Goal: Subscribe to service/newsletter

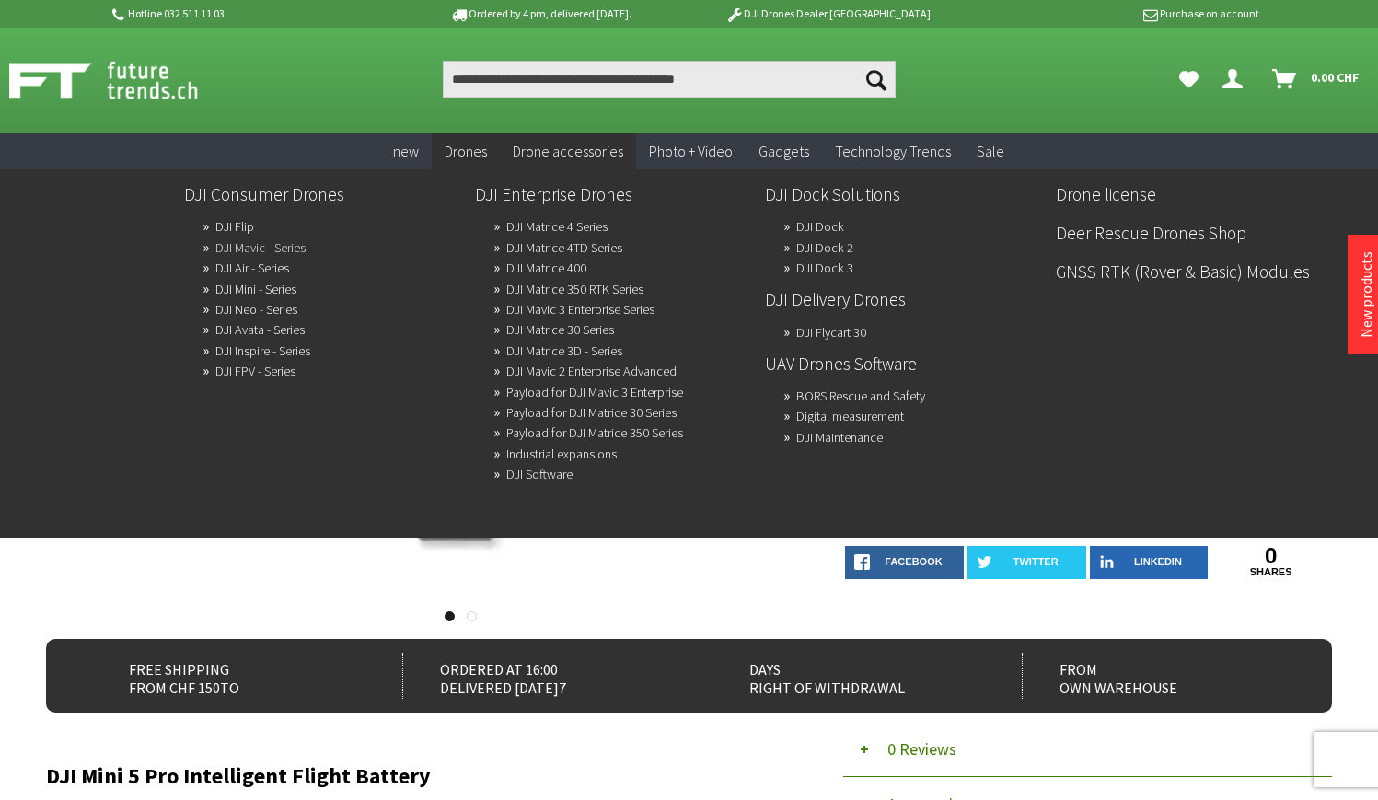
click at [274, 247] on link "DJI Mavic - Series" at bounding box center [260, 248] width 90 height 26
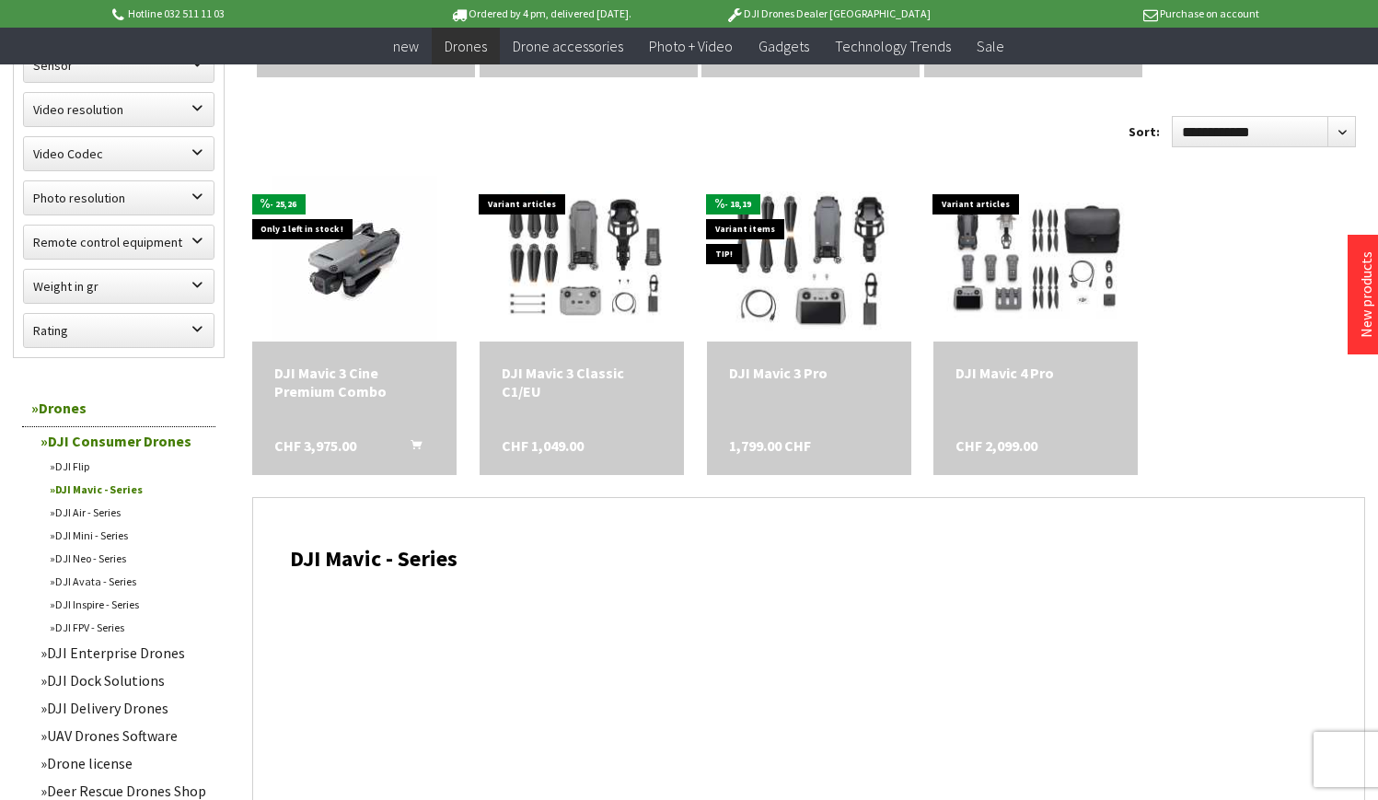
scroll to position [887, 0]
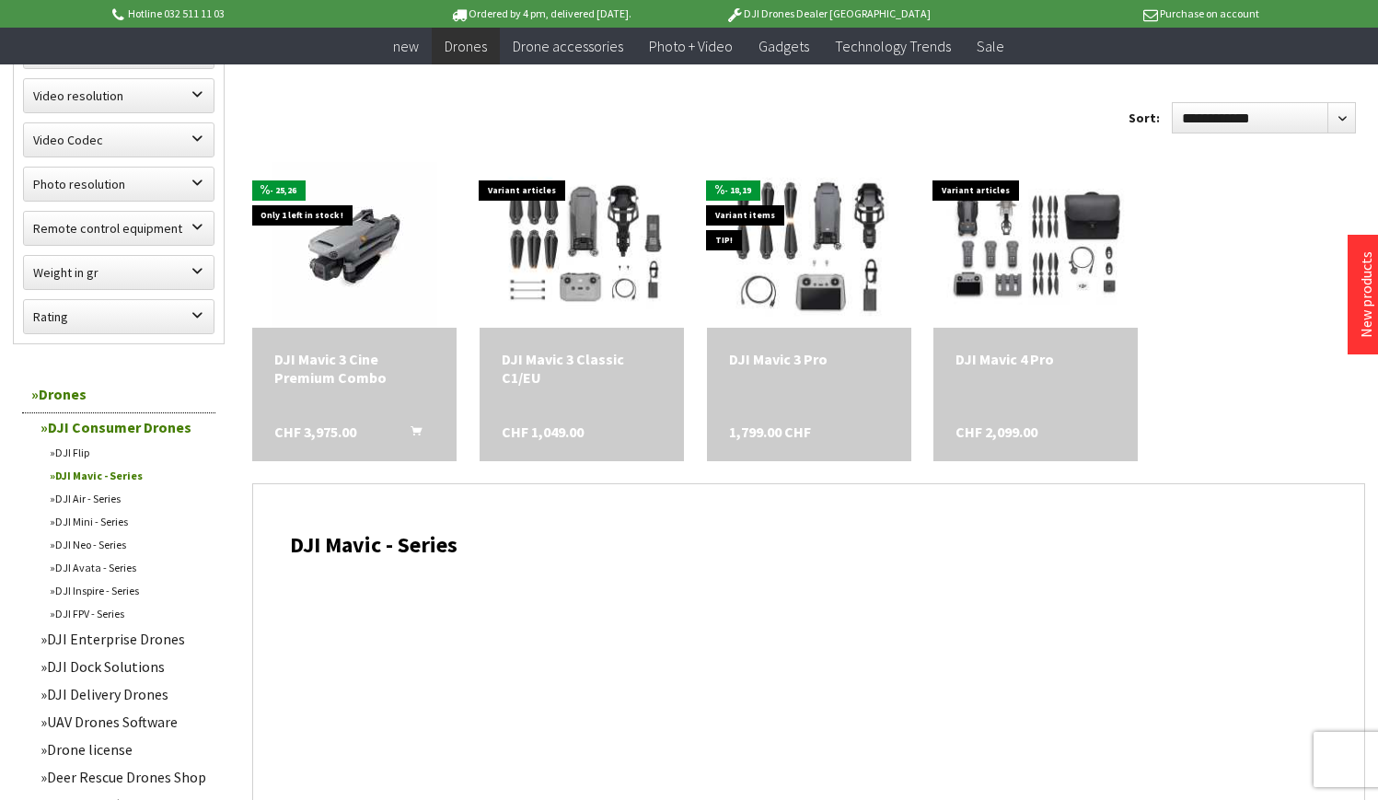
click at [110, 480] on link "DJI Mavic - Series" at bounding box center [127, 475] width 175 height 23
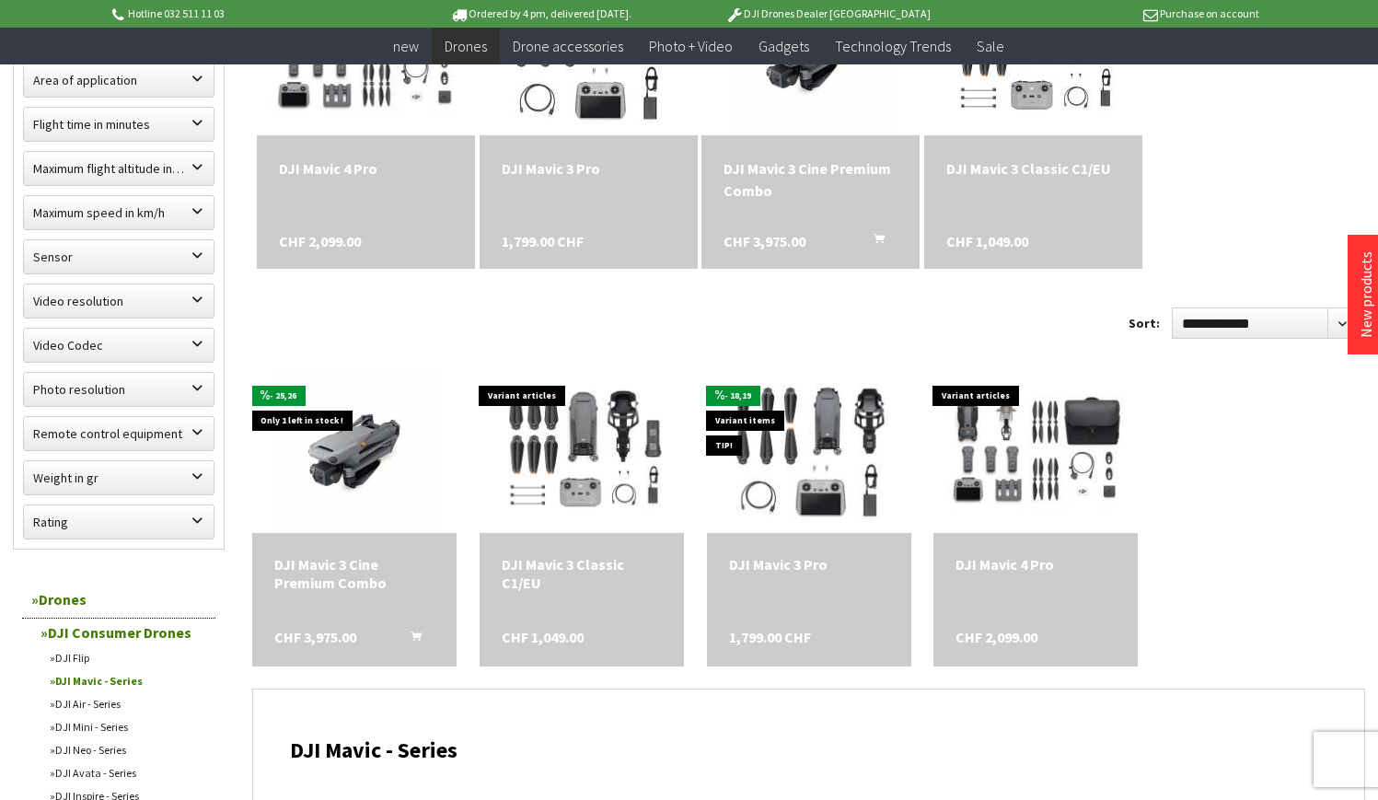
scroll to position [683, 0]
click at [94, 704] on link "DJI Air - Series" at bounding box center [127, 702] width 175 height 23
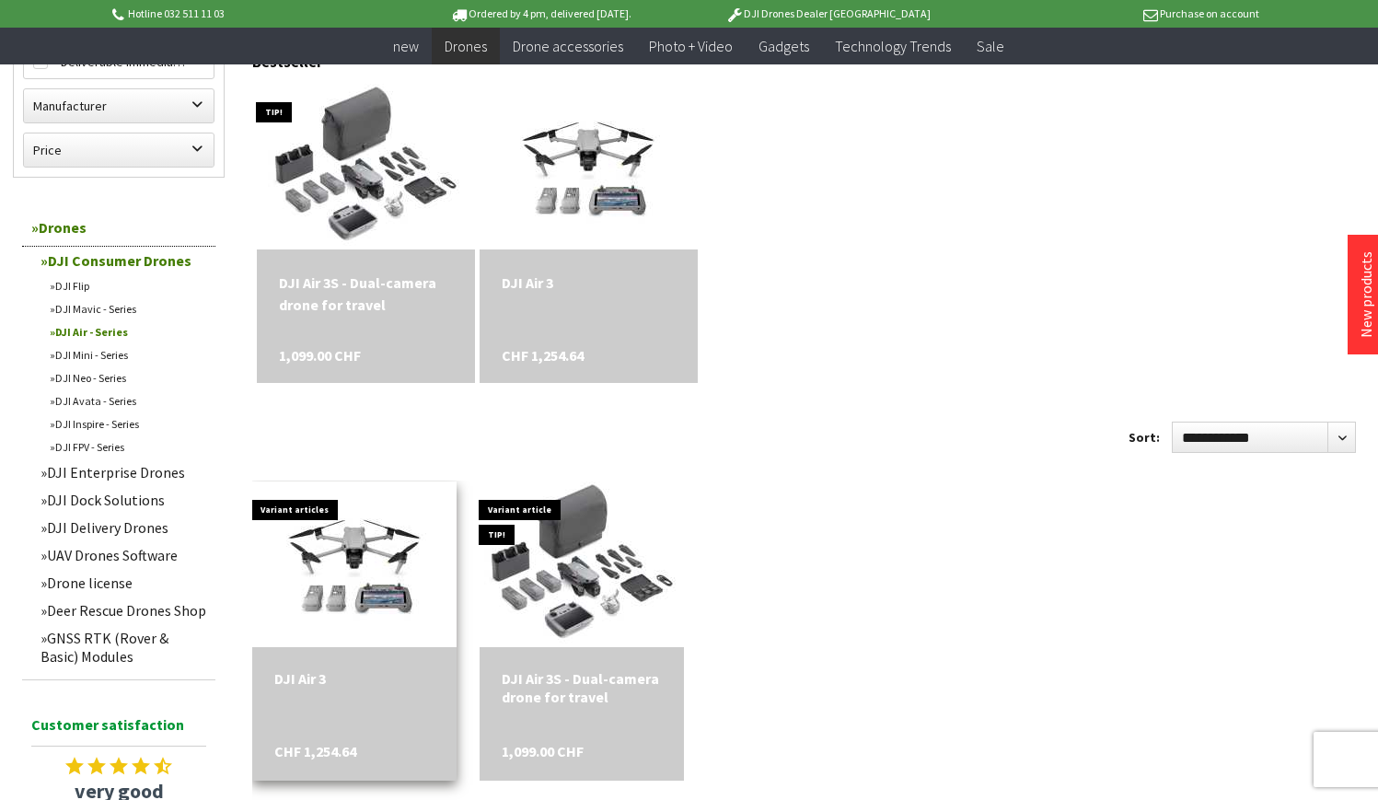
scroll to position [550, 0]
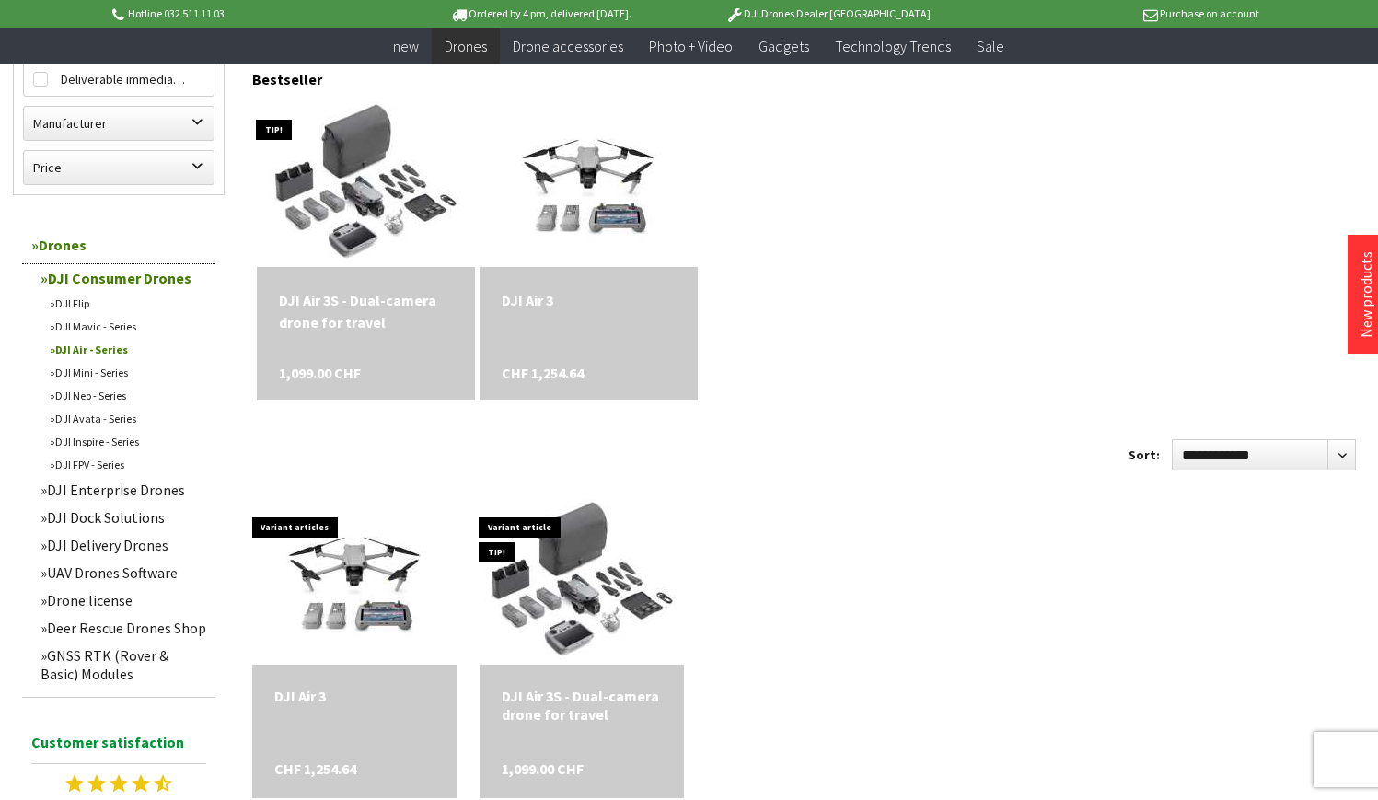
click at [383, 335] on div "DJI Air 3S - Dual-camera drone for travel 1,099.00 CHF" at bounding box center [366, 333] width 218 height 133
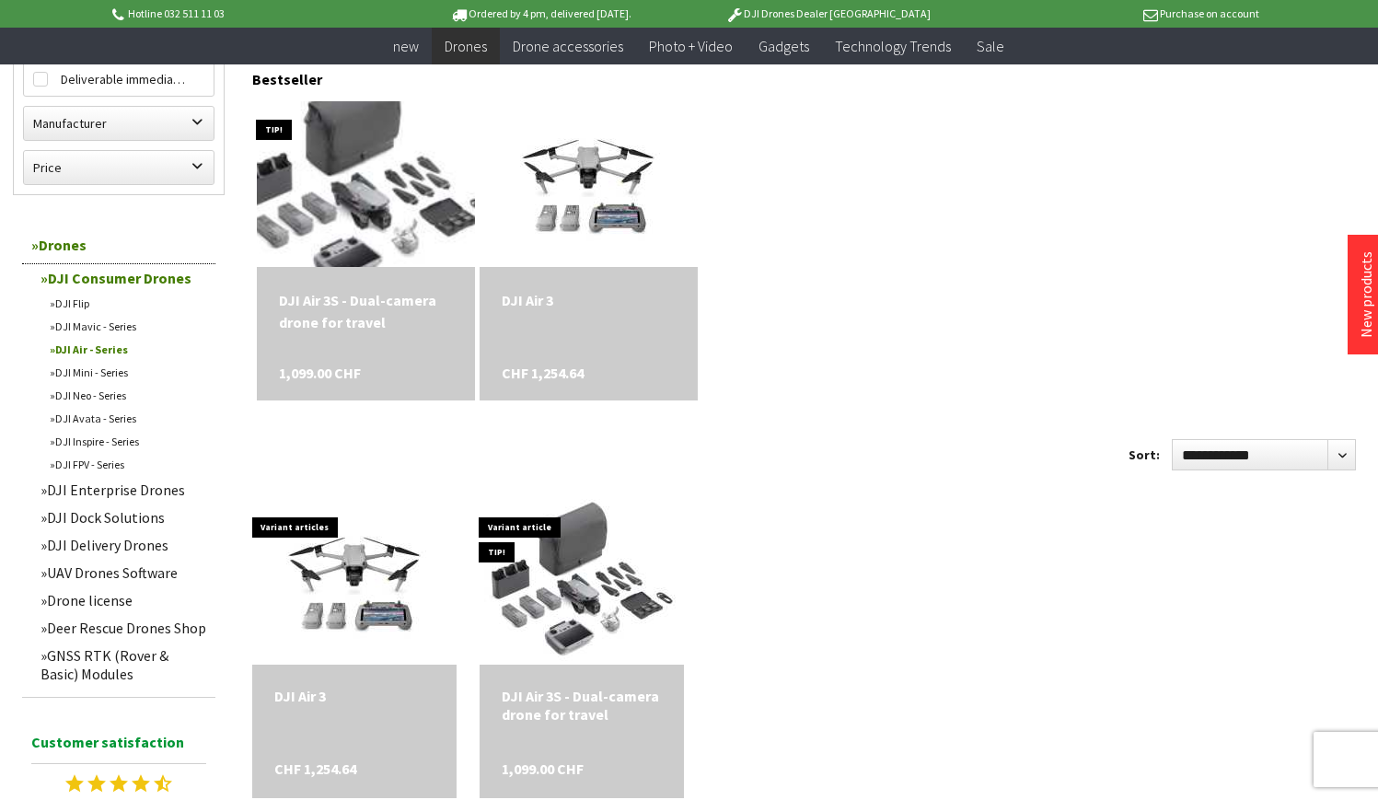
click at [366, 204] on img at bounding box center [365, 184] width 274 height 232
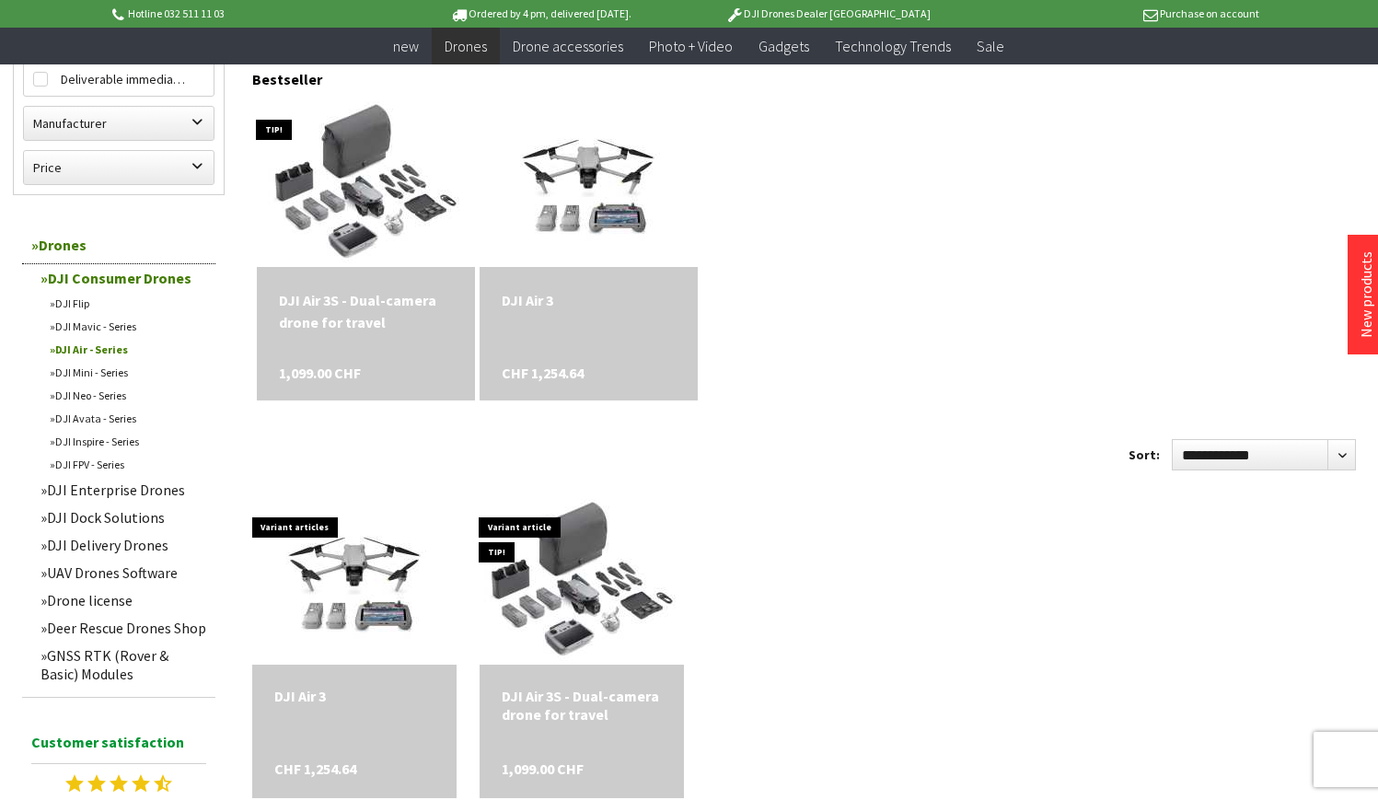
click at [104, 374] on link "DJI Mini - Series" at bounding box center [127, 372] width 175 height 23
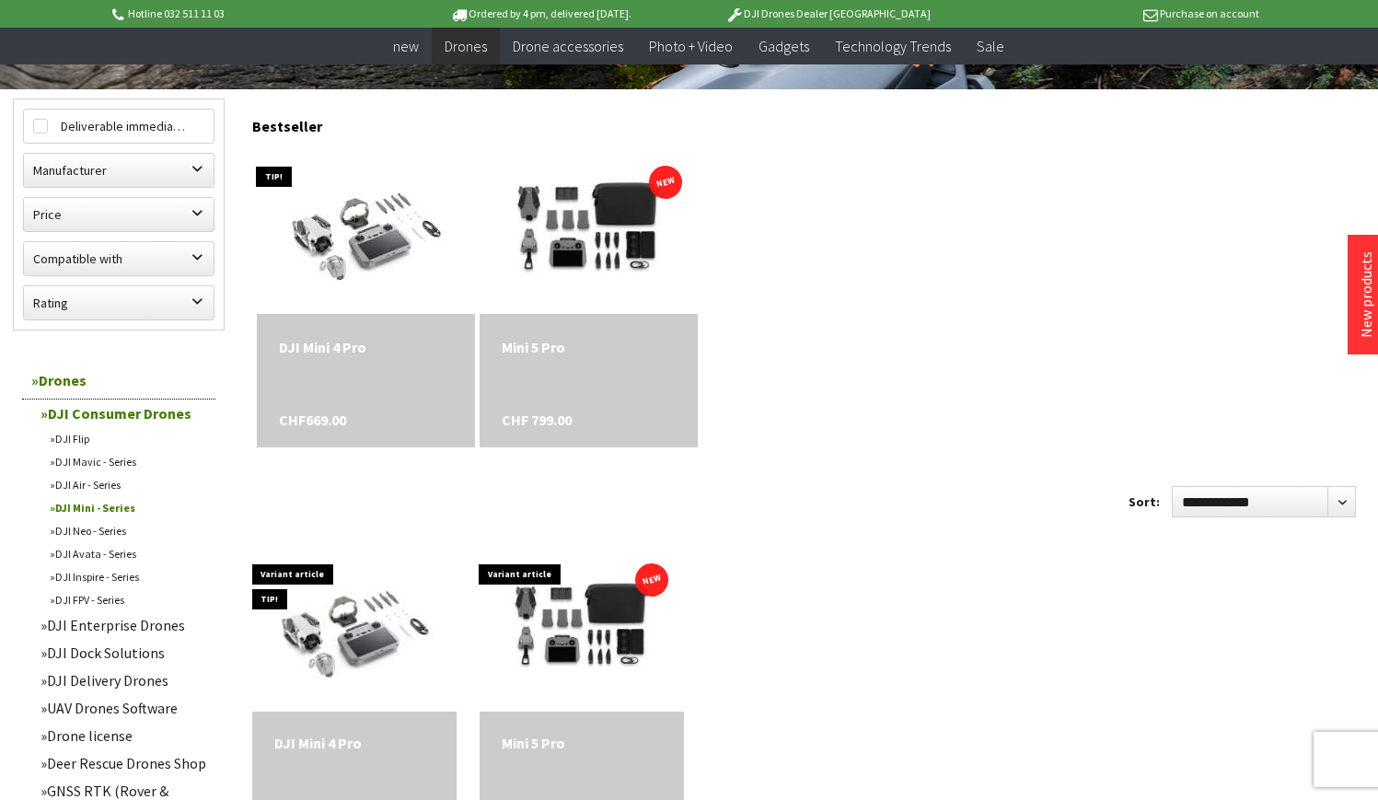
scroll to position [521, 0]
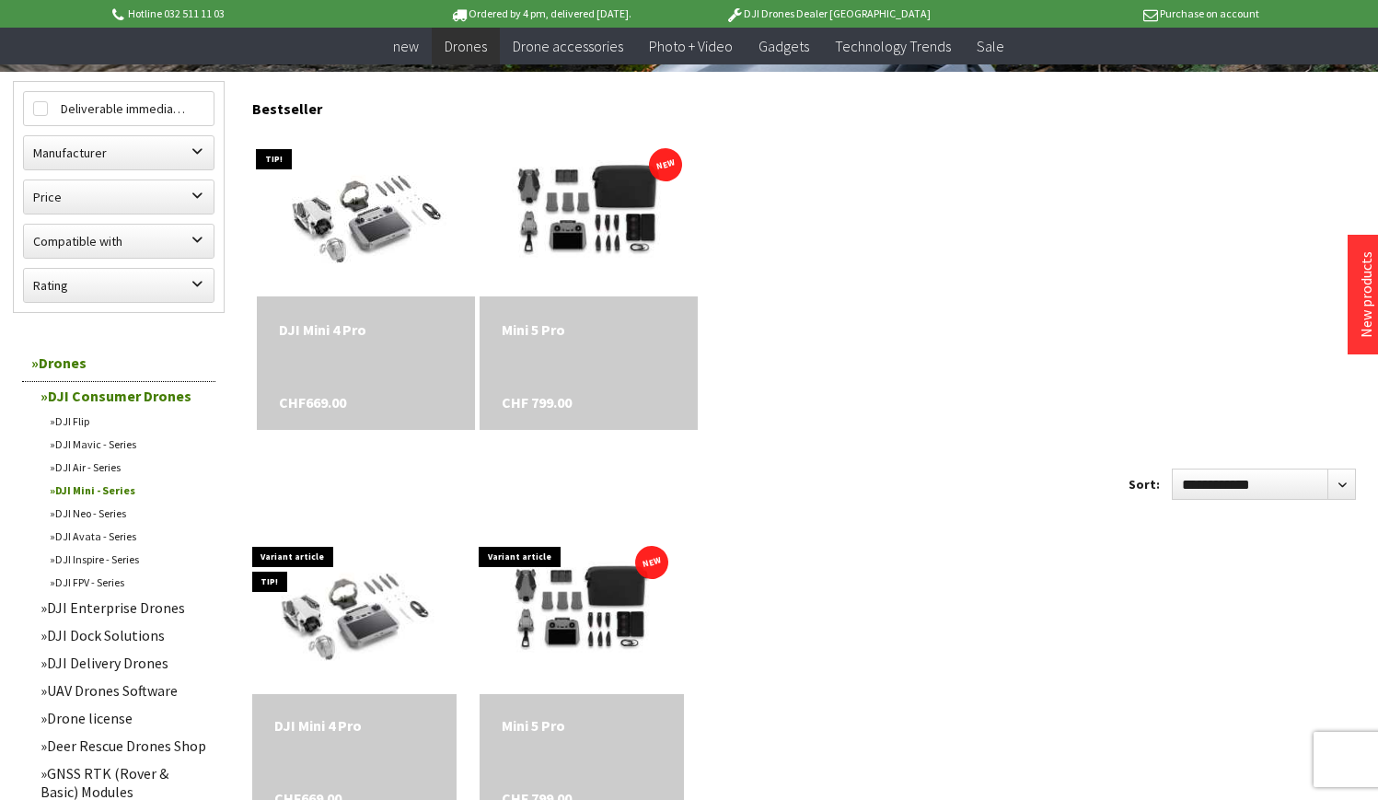
click at [583, 335] on div "Mini 5 Pro" at bounding box center [589, 329] width 174 height 22
click at [120, 448] on link "DJI Mavic - Series" at bounding box center [127, 444] width 175 height 23
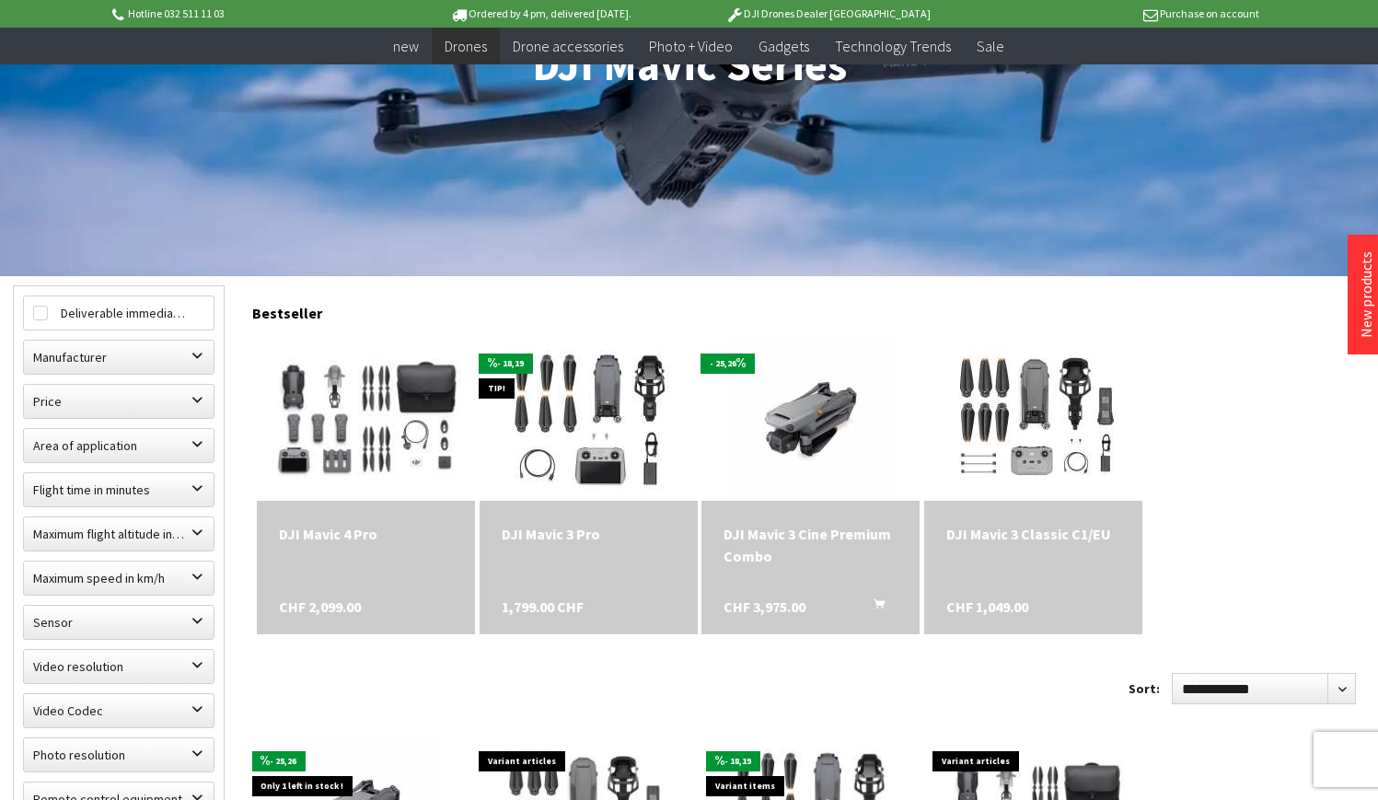
scroll to position [318, 0]
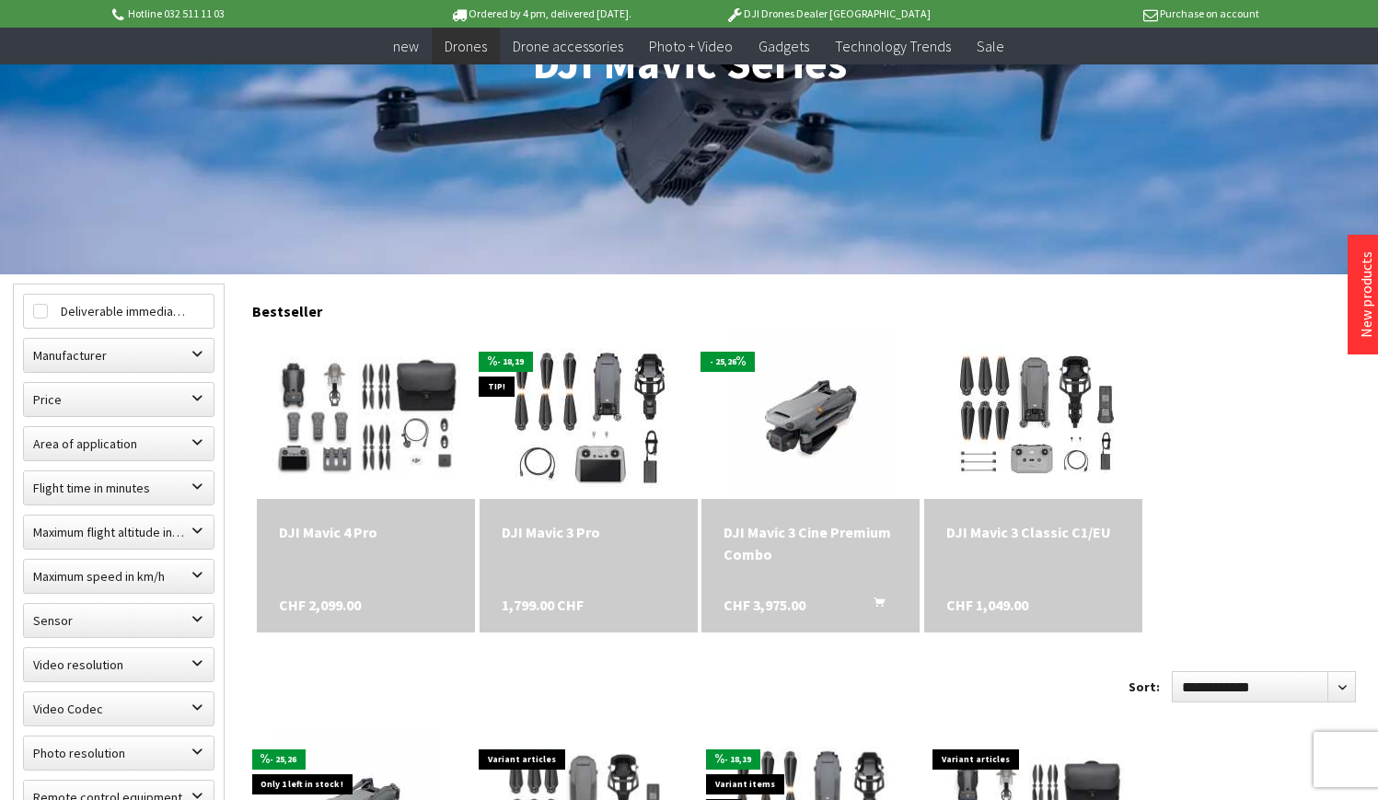
click at [367, 536] on div "DJI Mavic 4 Pro" at bounding box center [366, 532] width 174 height 22
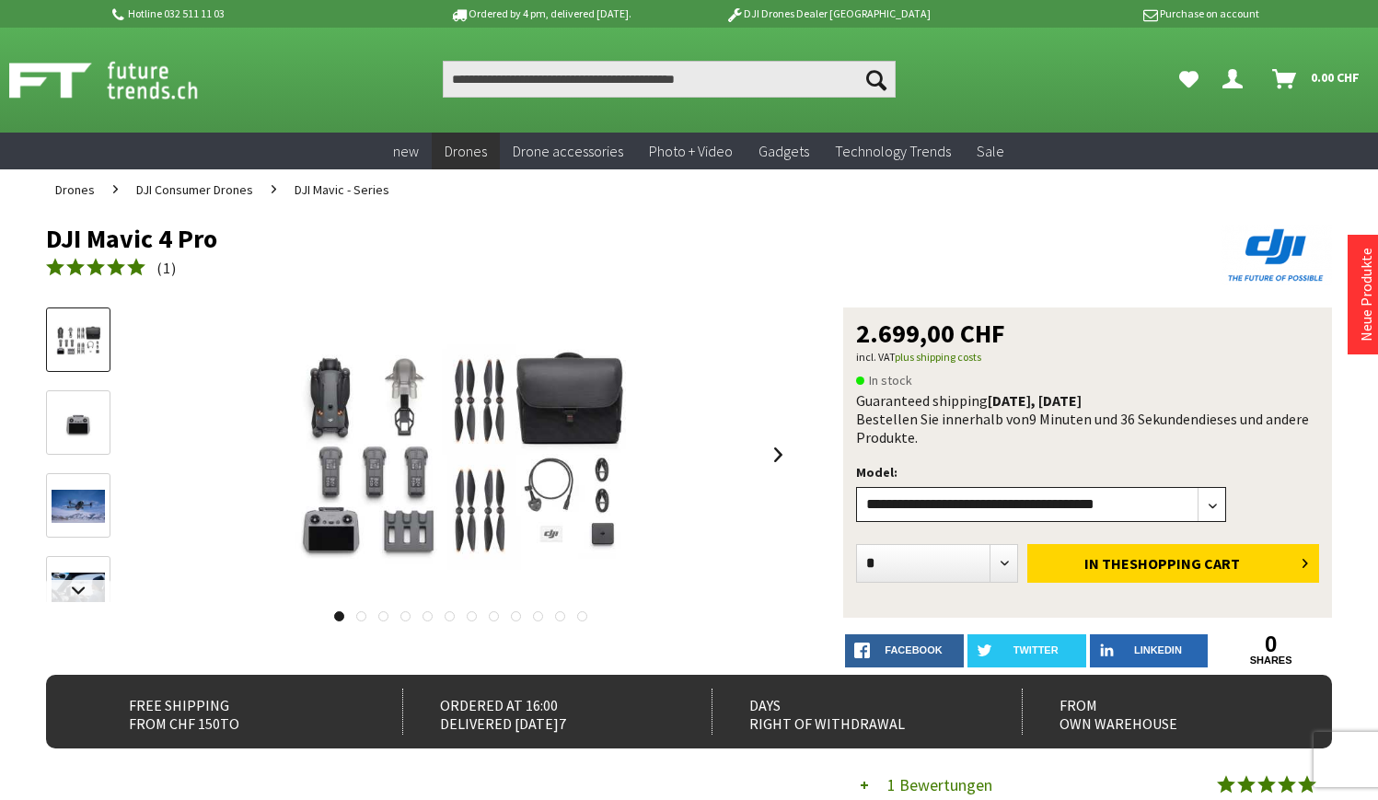
click at [954, 493] on select"] "**********" at bounding box center [1041, 504] width 370 height 35
select select"] "***"
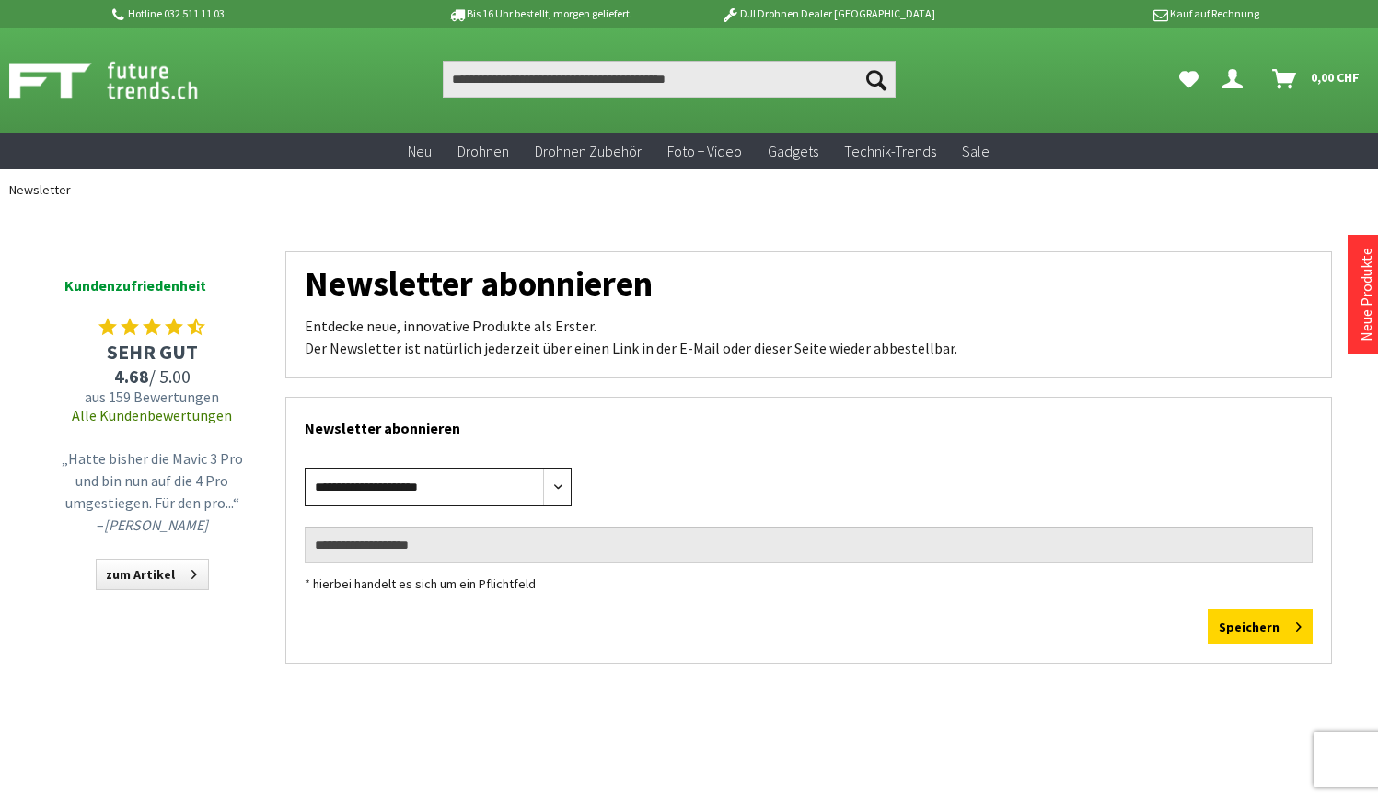
click at [558, 487] on select "**********" at bounding box center [438, 487] width 267 height 39
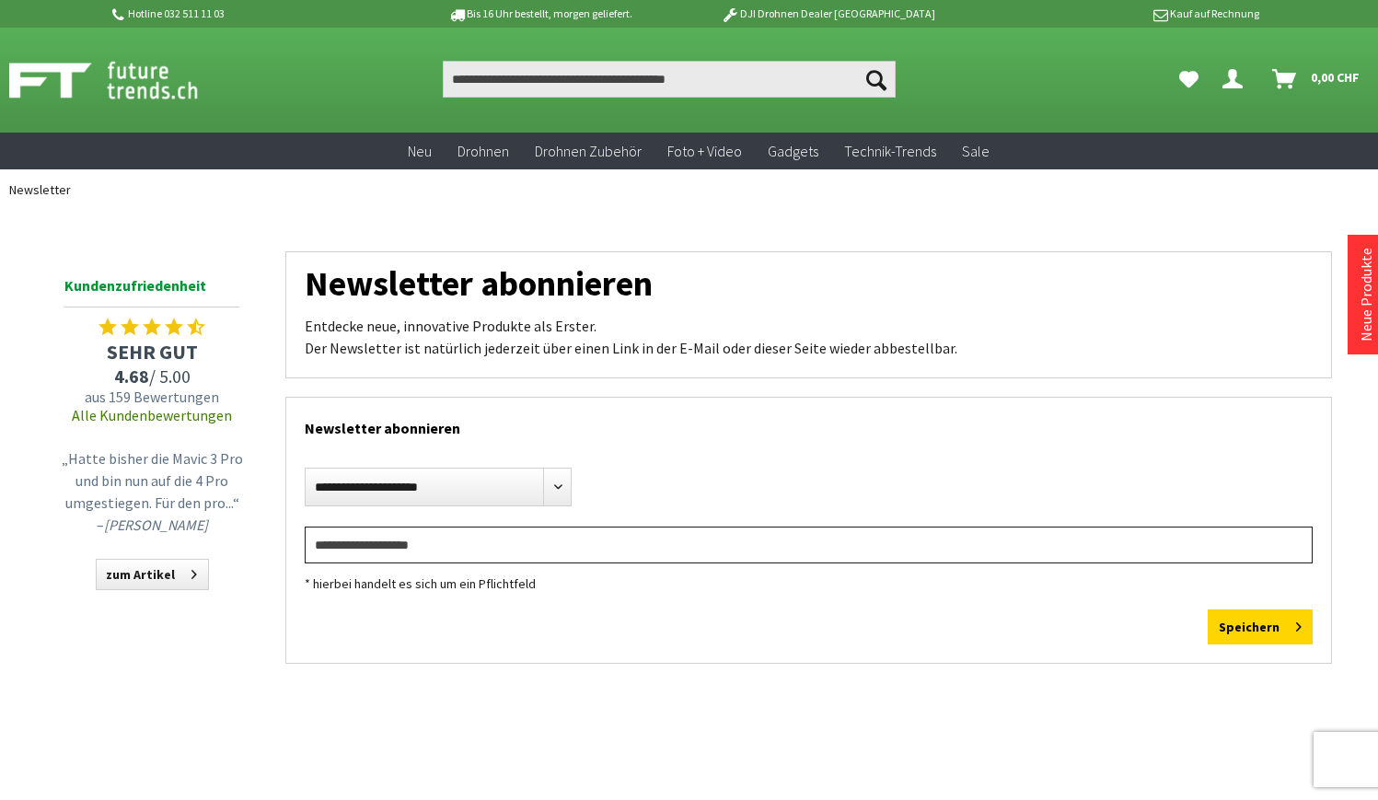
click at [396, 560] on input "email" at bounding box center [809, 544] width 1008 height 37
type input "**********"
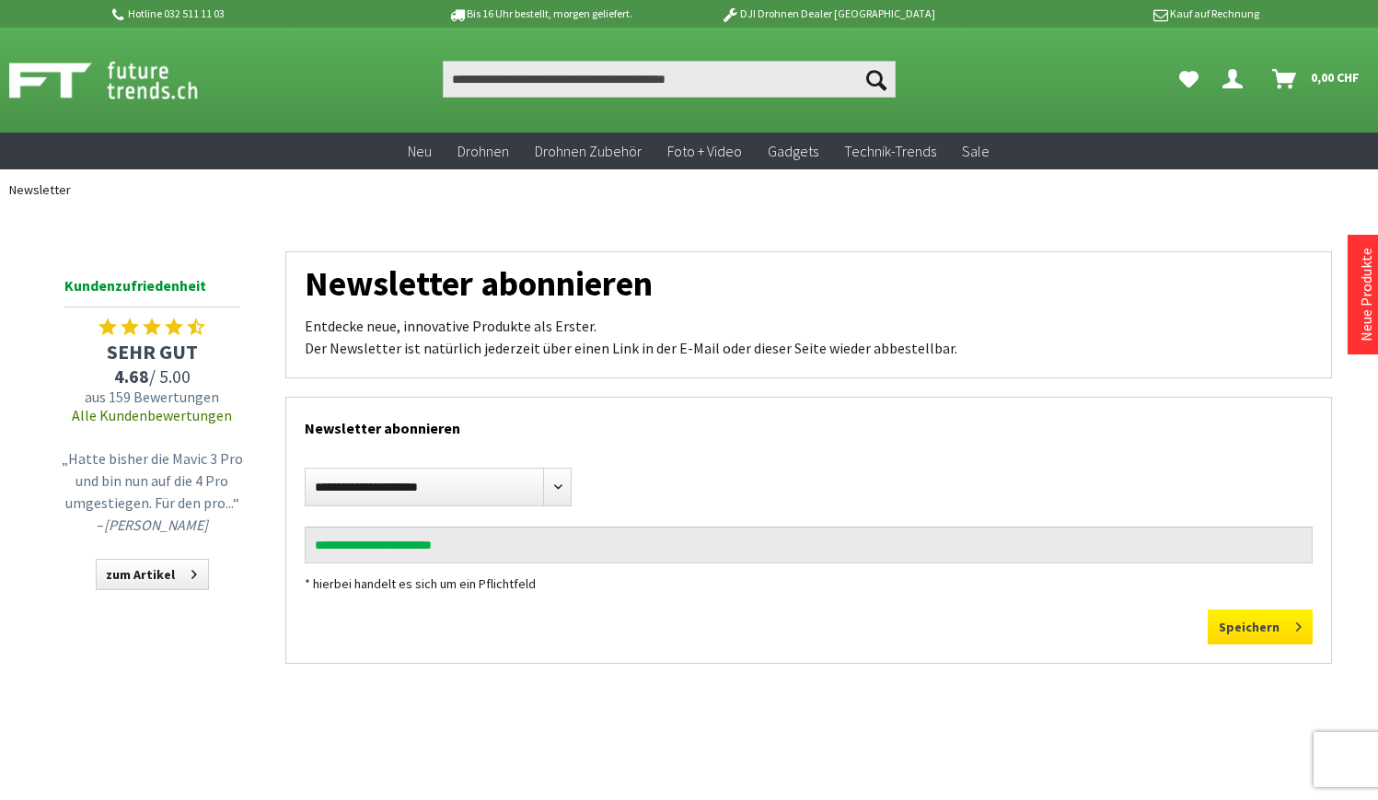
click at [1264, 625] on button "Speichern" at bounding box center [1260, 626] width 105 height 35
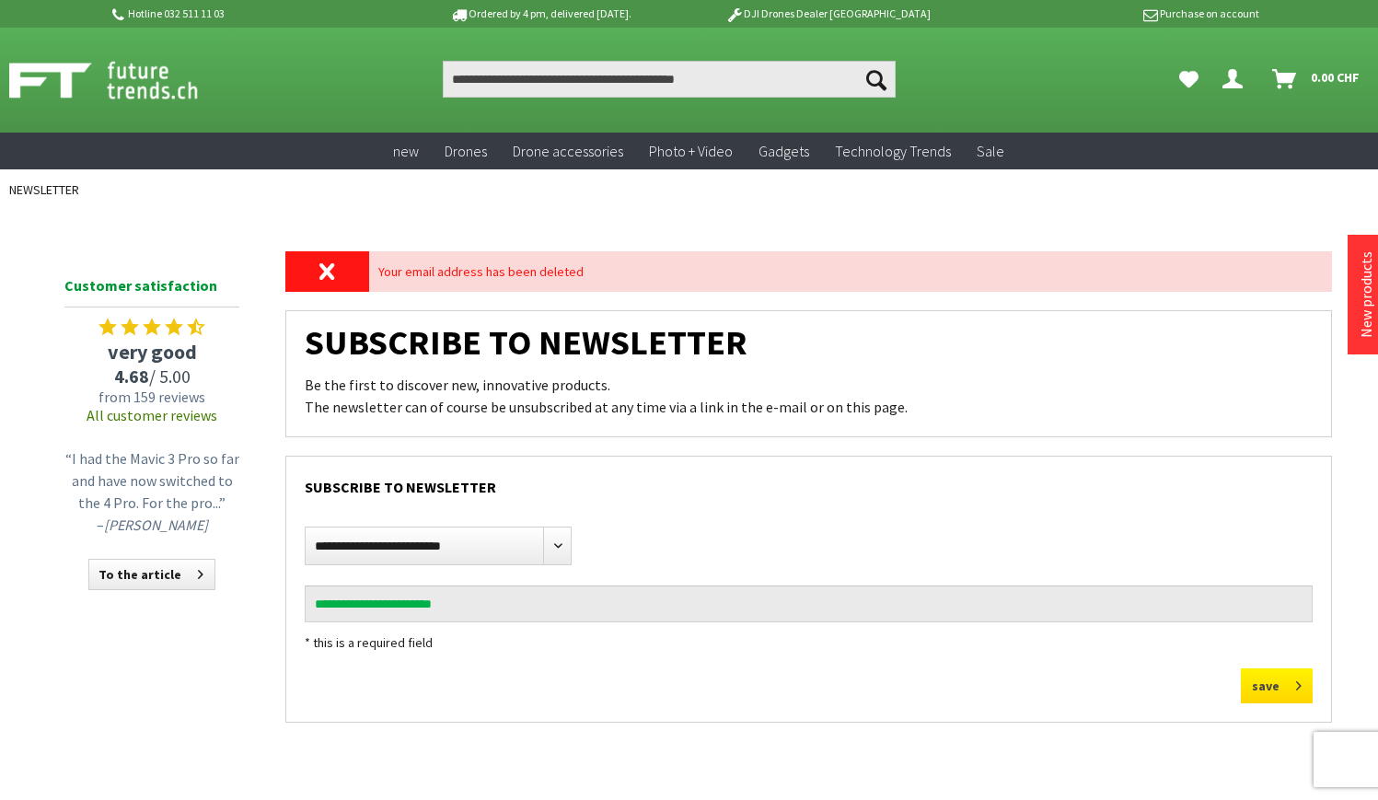
click at [1271, 684] on button "save" at bounding box center [1277, 685] width 72 height 35
